Goal: Transaction & Acquisition: Purchase product/service

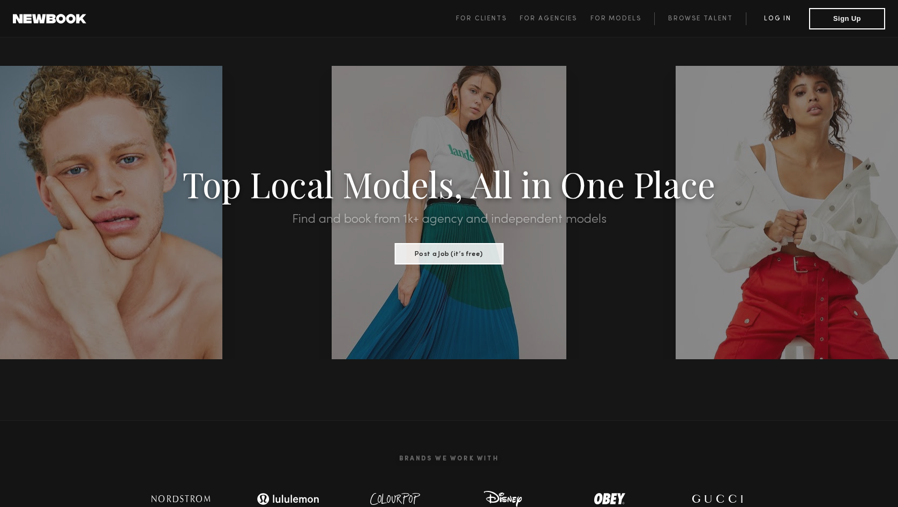
click at [784, 17] on link "Log in" at bounding box center [777, 18] width 63 height 13
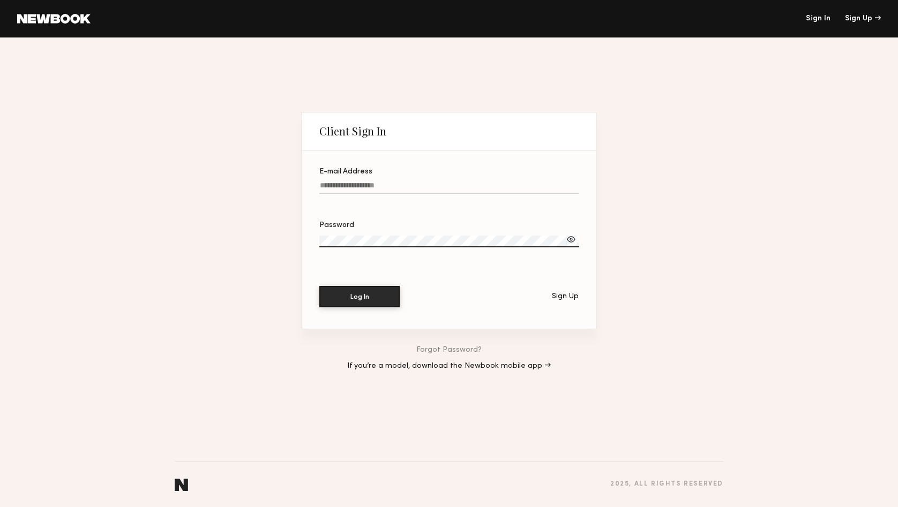
click at [389, 186] on input "E-mail Address" at bounding box center [448, 188] width 259 height 12
type input "**********"
click at [377, 302] on button "Log In" at bounding box center [359, 296] width 80 height 21
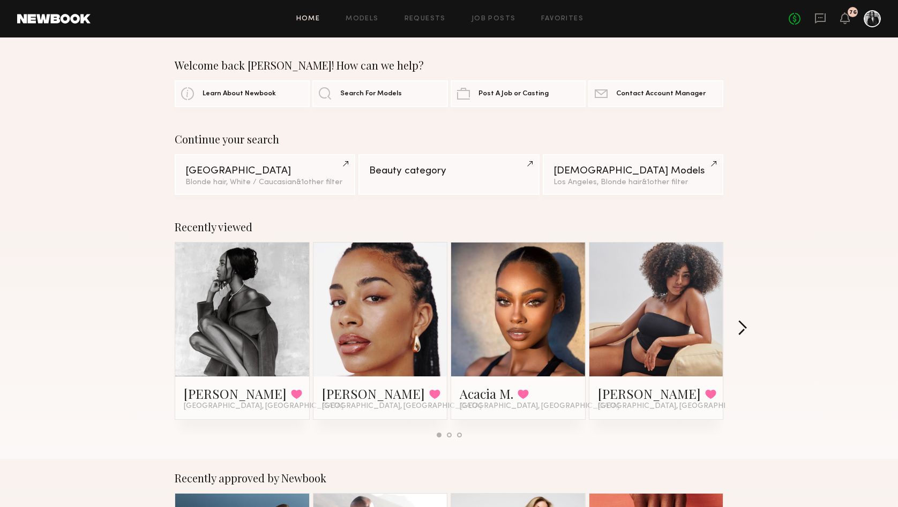
click at [740, 324] on button "button" at bounding box center [742, 329] width 10 height 18
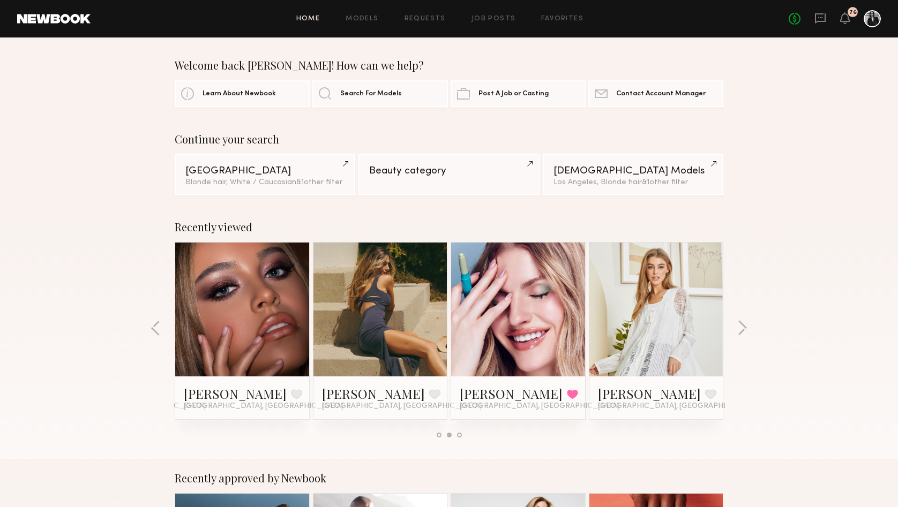
click at [738, 319] on div "Recently viewed Jordin W. Favorited Los Angeles, CA Chloe W. Favorited Los Ange…" at bounding box center [449, 333] width 898 height 251
click at [740, 323] on button "button" at bounding box center [742, 329] width 10 height 18
